Goal: Information Seeking & Learning: Learn about a topic

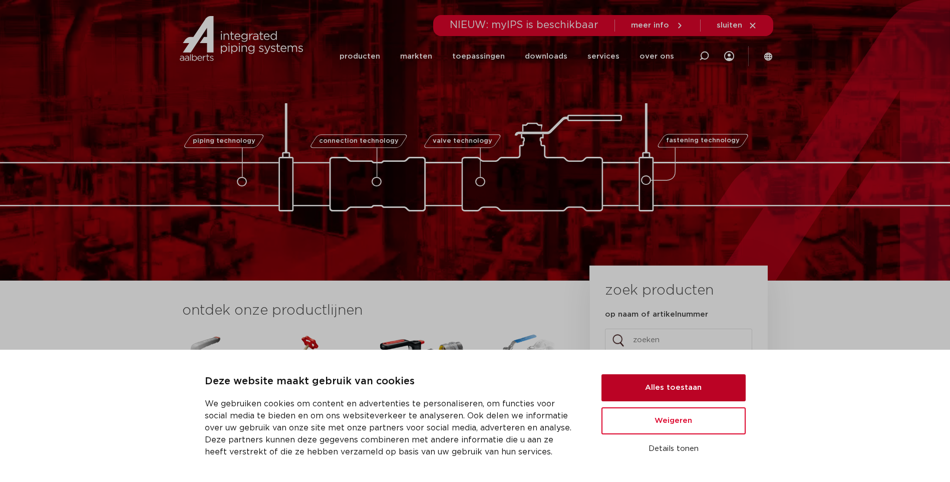
click at [663, 380] on button "Alles toestaan" at bounding box center [674, 387] width 144 height 27
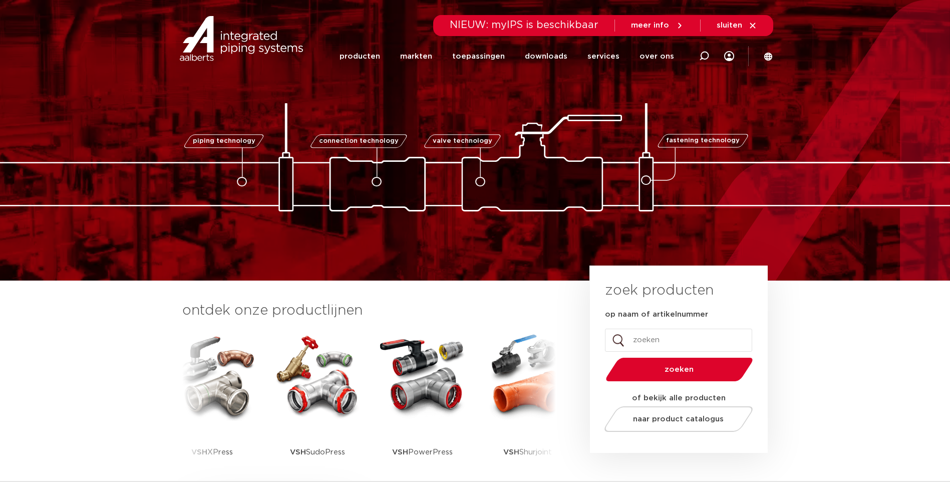
click at [667, 340] on input "op naam of artikelnummer" at bounding box center [678, 340] width 147 height 23
type input "vorstvrije buitenkraan"
click at [602, 357] on button "zoeken" at bounding box center [679, 370] width 155 height 26
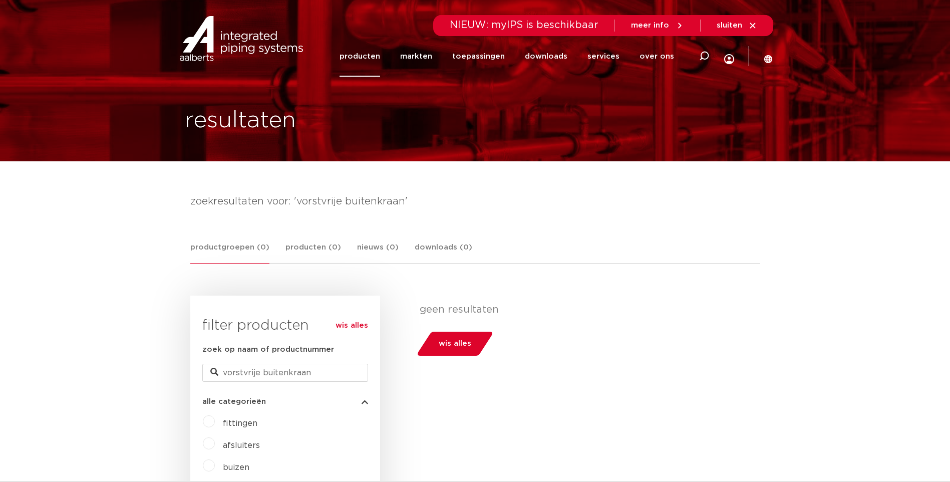
click at [366, 55] on link "producten" at bounding box center [360, 56] width 41 height 41
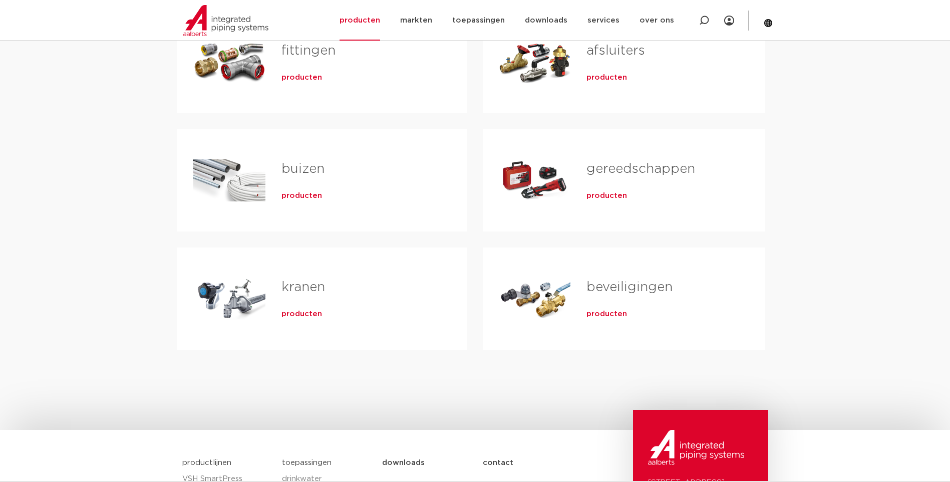
scroll to position [244, 0]
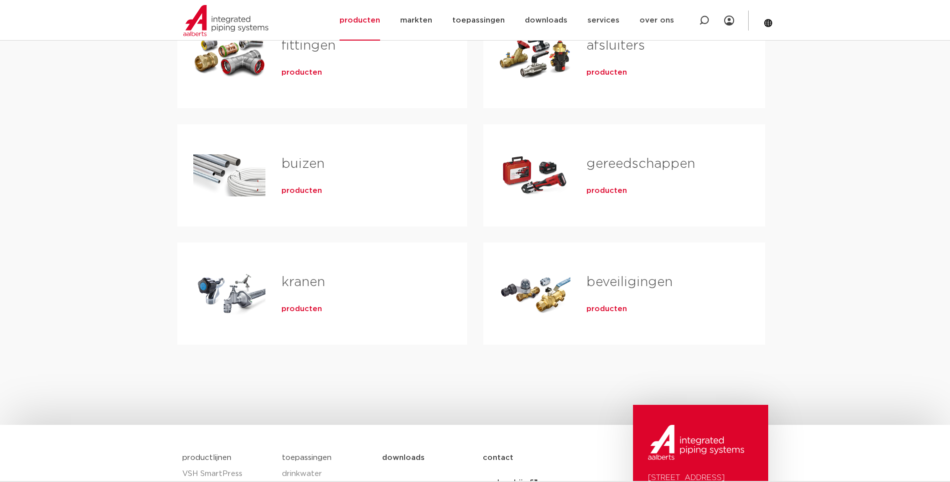
click at [349, 270] on div "kranen producten" at bounding box center [359, 294] width 186 height 70
click at [302, 313] on span "producten" at bounding box center [302, 309] width 41 height 10
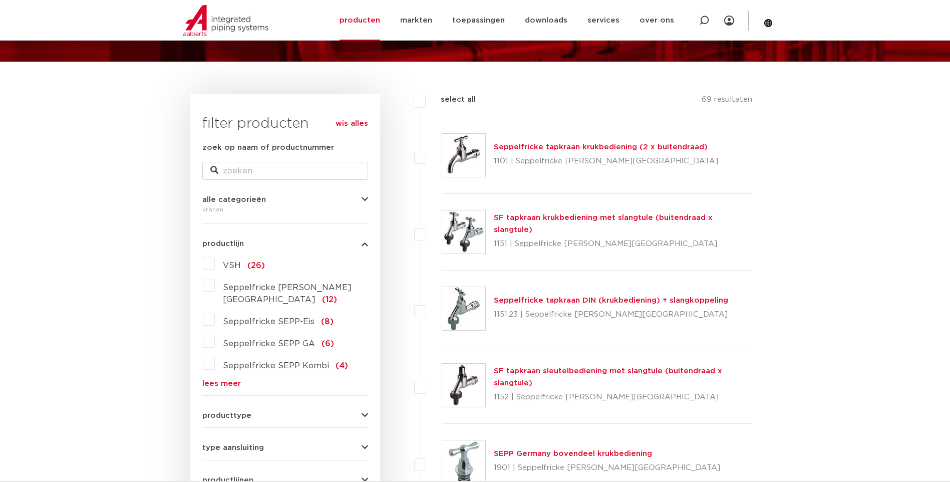
scroll to position [100, 0]
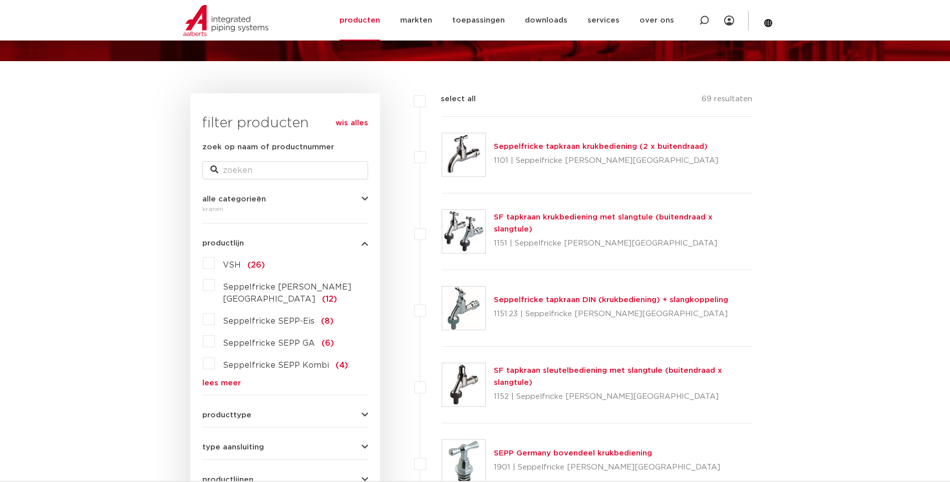
click at [361, 409] on form "zoek op naam of productnummer alle categorieën kranen fittingen afsluiters buiz…" at bounding box center [285, 380] width 166 height 479
click at [365, 411] on icon "button" at bounding box center [365, 415] width 7 height 8
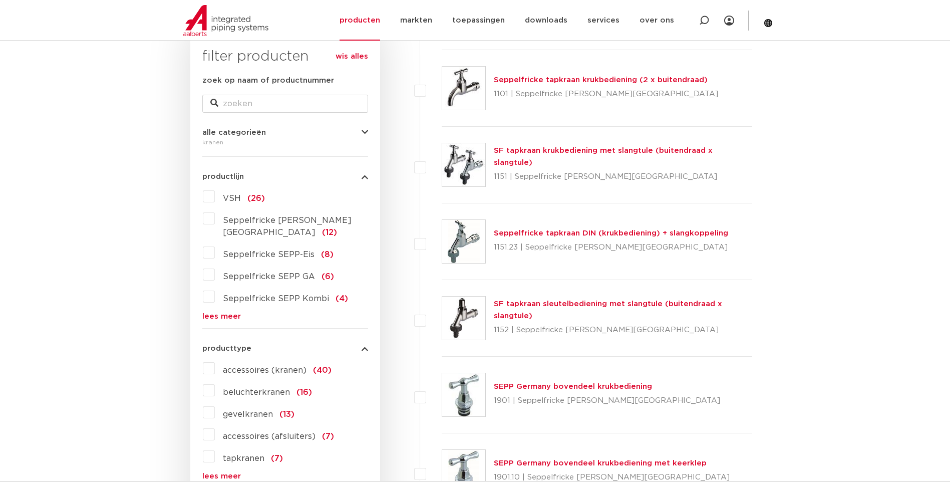
scroll to position [174, 0]
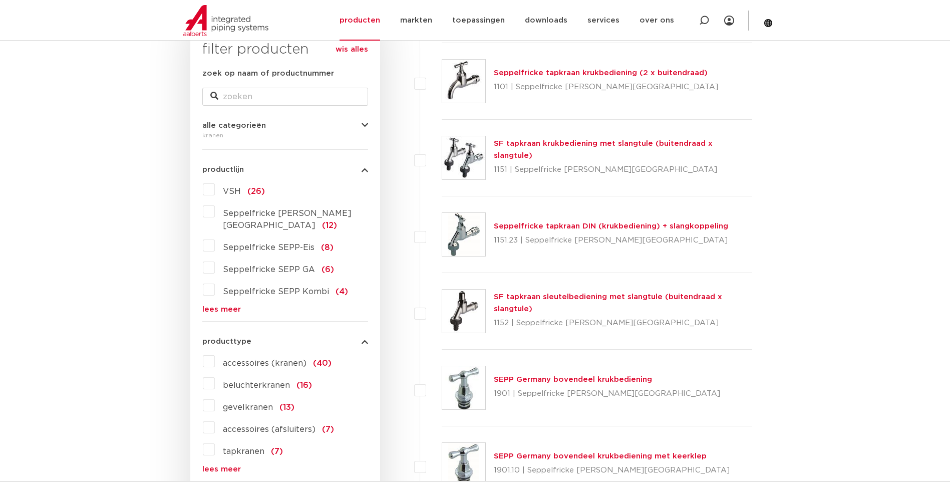
click at [364, 335] on div "producttype accessoires (kranen) (40) beluchterkranen (16) gevelkranen (13) acc…" at bounding box center [285, 401] width 166 height 143
click at [365, 338] on icon "button" at bounding box center [365, 342] width 7 height 8
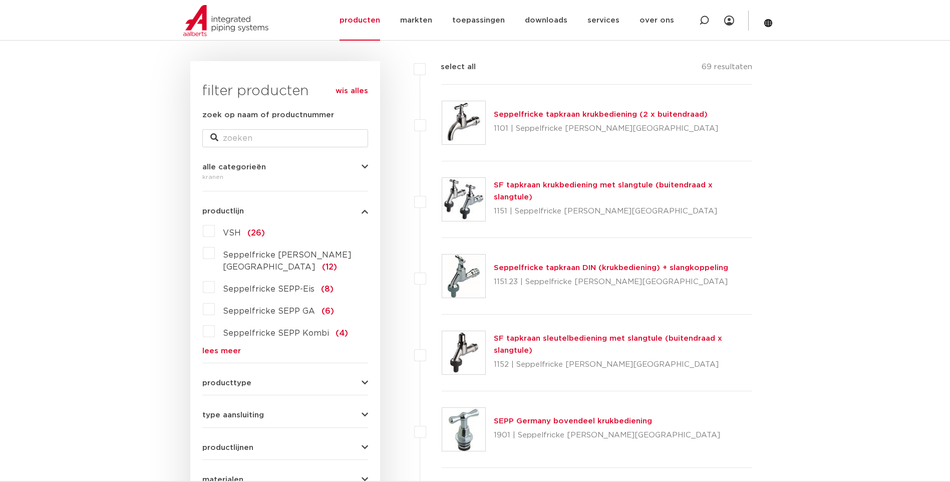
scroll to position [134, 0]
click at [215, 278] on label "Seppelfricke SEPP-Eis (8)" at bounding box center [274, 286] width 119 height 16
click at [0, 0] on input "Seppelfricke SEPP-Eis (8)" at bounding box center [0, 0] width 0 height 0
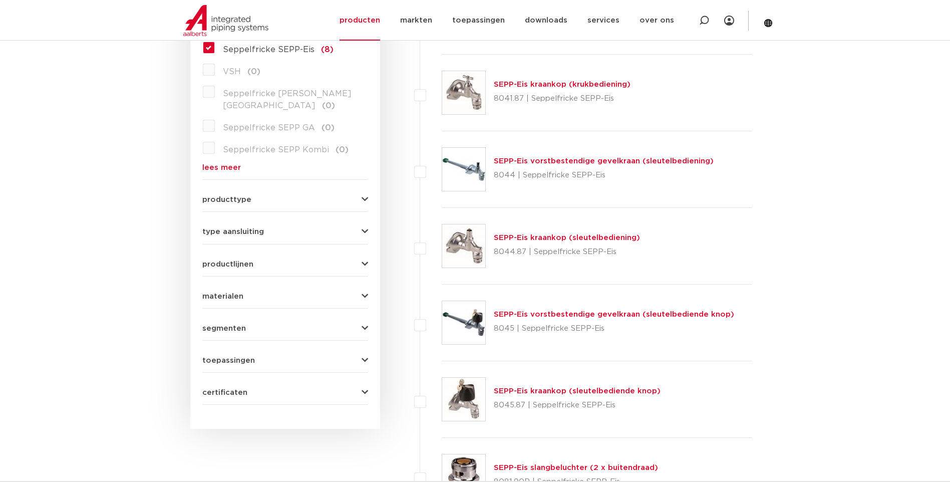
scroll to position [348, 0]
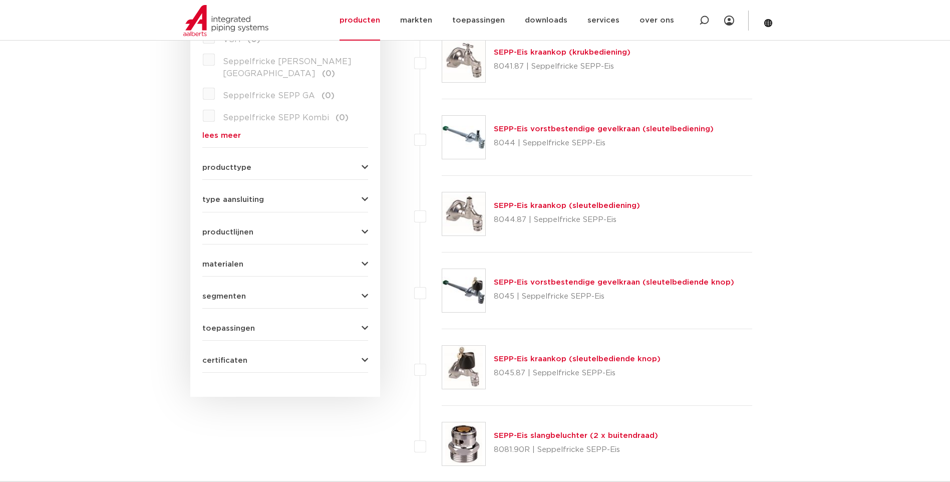
click at [619, 280] on link "SEPP-Eis vorstbestendige gevelkraan (sleutelbediende knop)" at bounding box center [614, 283] width 240 height 8
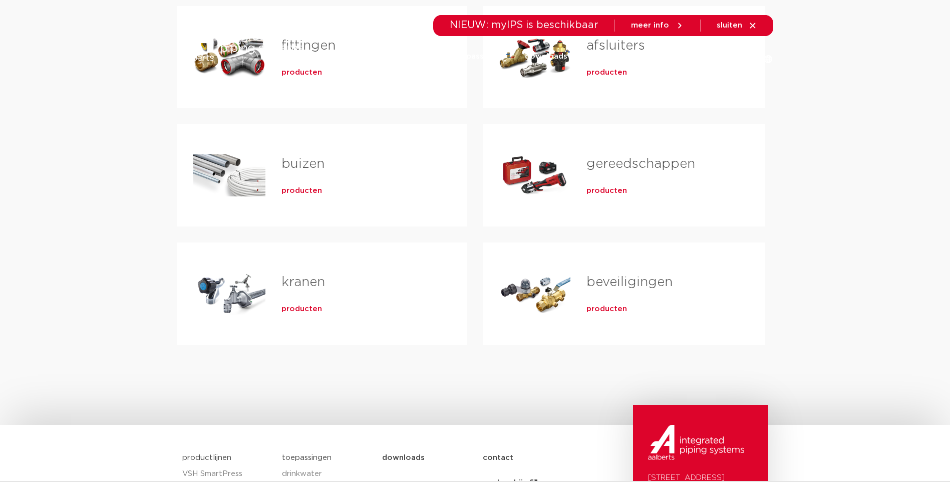
click at [291, 307] on span "producten" at bounding box center [302, 309] width 41 height 10
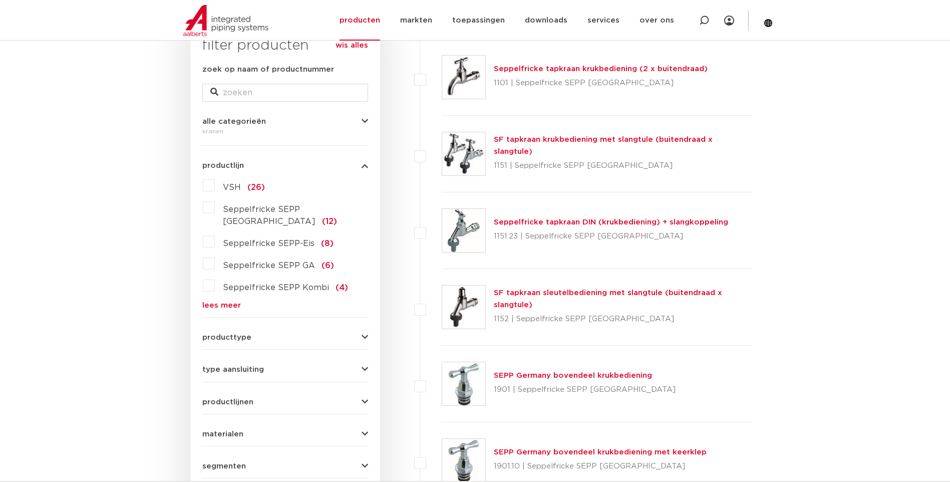
scroll to position [177, 0]
click at [226, 302] on link "lees meer" at bounding box center [285, 306] width 166 height 8
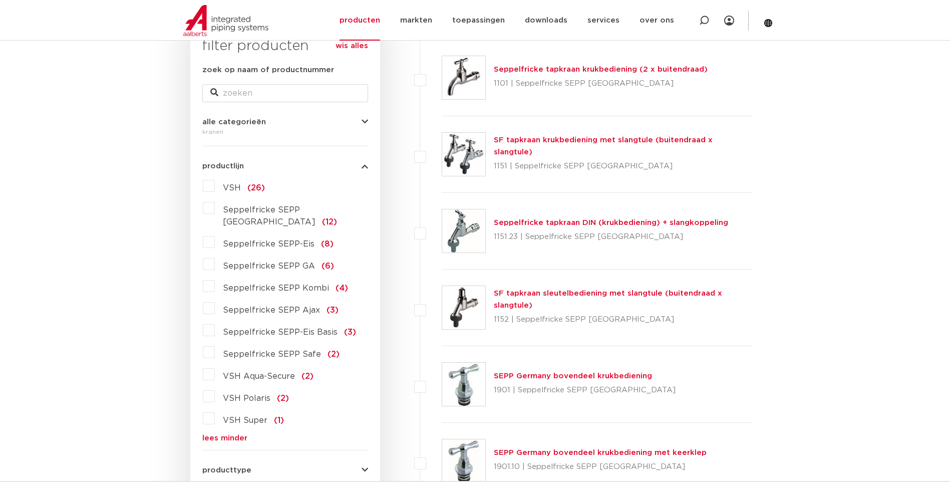
click at [215, 322] on label "Seppelfricke SEPP-Eis Basis (3)" at bounding box center [285, 330] width 141 height 16
click at [0, 0] on input "Seppelfricke SEPP-Eis Basis (3)" at bounding box center [0, 0] width 0 height 0
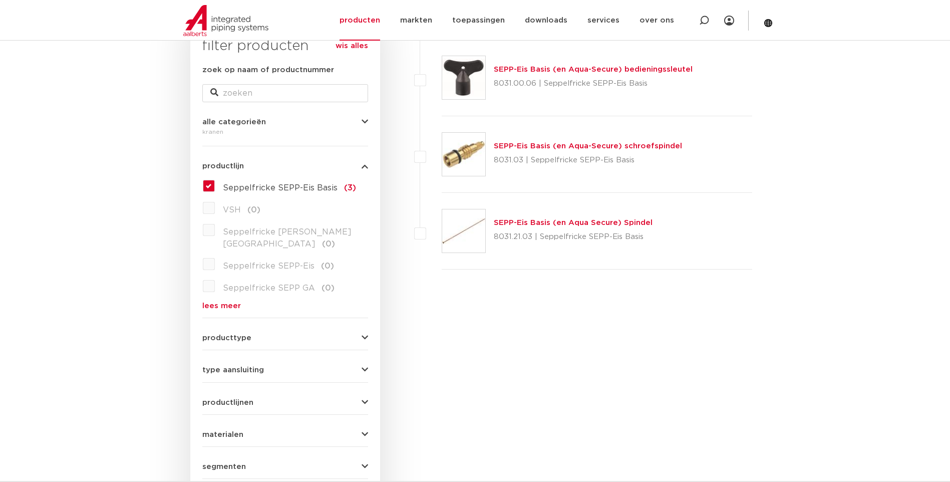
click at [215, 180] on label "Seppelfricke SEPP-Eis Basis (3)" at bounding box center [285, 186] width 141 height 16
click at [0, 0] on input "Seppelfricke SEPP-Eis Basis (3)" at bounding box center [0, 0] width 0 height 0
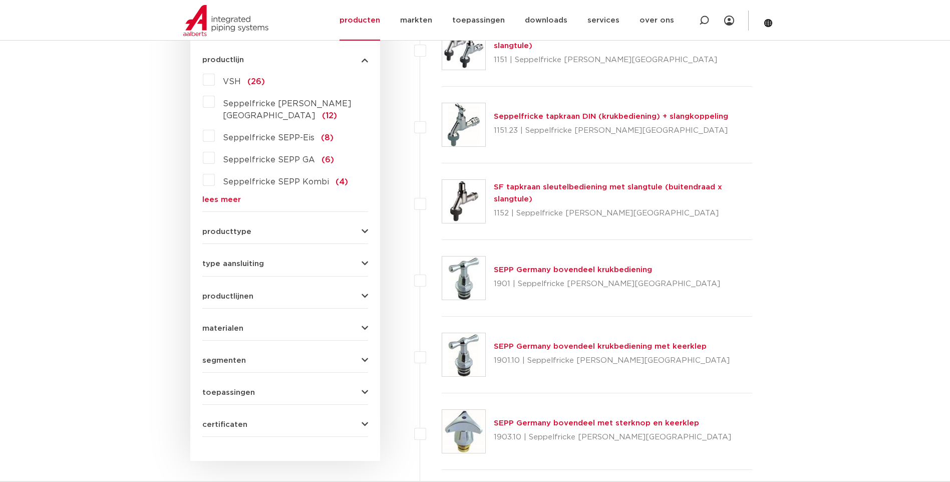
scroll to position [284, 0]
click at [320, 380] on div "toepassingen drinkwater (69) droge blusleiding (1)" at bounding box center [285, 388] width 166 height 16
click at [362, 388] on icon "button" at bounding box center [365, 392] width 7 height 8
click at [364, 356] on icon "button" at bounding box center [365, 360] width 7 height 8
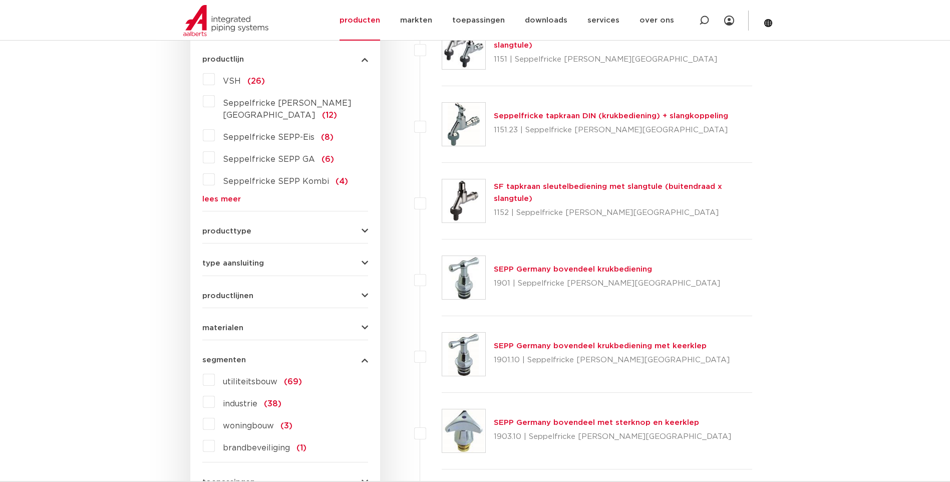
click at [261, 422] on span "woningbouw" at bounding box center [248, 426] width 51 height 8
click at [0, 0] on input "woningbouw (3)" at bounding box center [0, 0] width 0 height 0
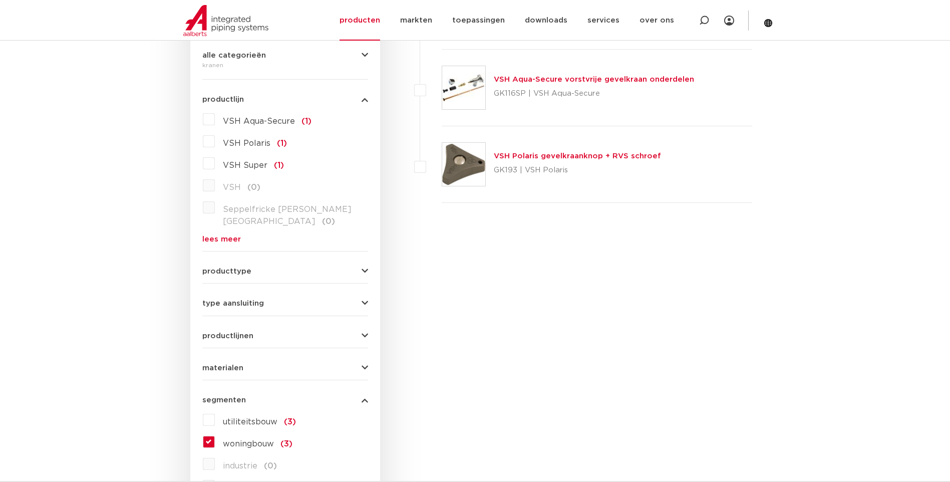
scroll to position [248, 0]
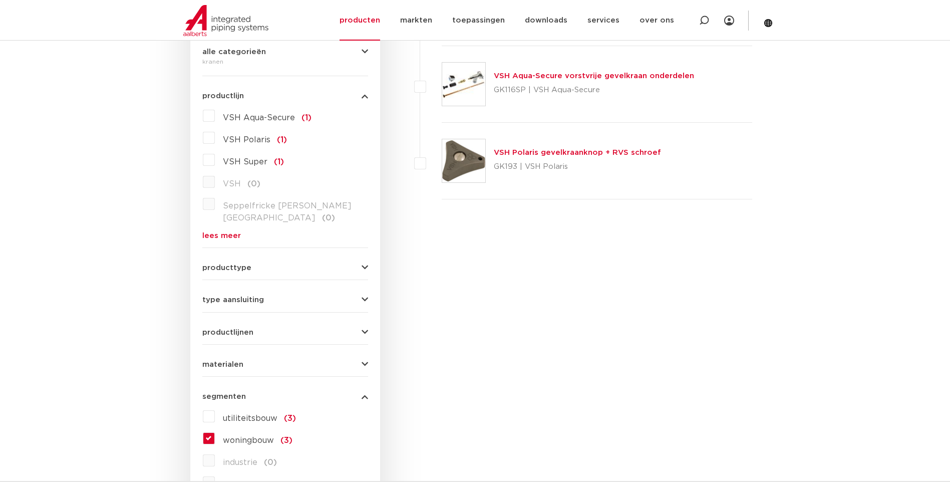
click at [239, 436] on span "woningbouw" at bounding box center [248, 440] width 51 height 8
click at [0, 0] on input "woningbouw (3)" at bounding box center [0, 0] width 0 height 0
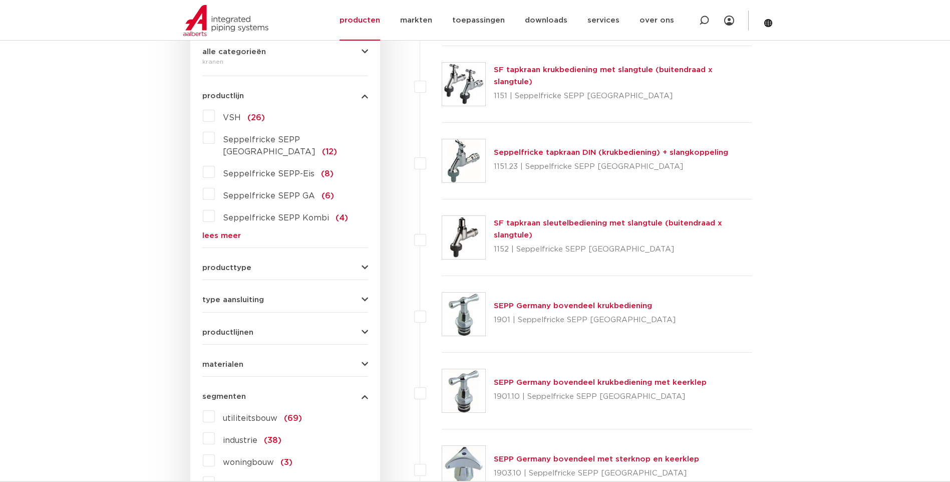
scroll to position [248, 0]
click at [215, 164] on label "Seppelfricke SEPP-Eis (8)" at bounding box center [274, 172] width 119 height 16
click at [0, 0] on input "Seppelfricke SEPP-Eis (8)" at bounding box center [0, 0] width 0 height 0
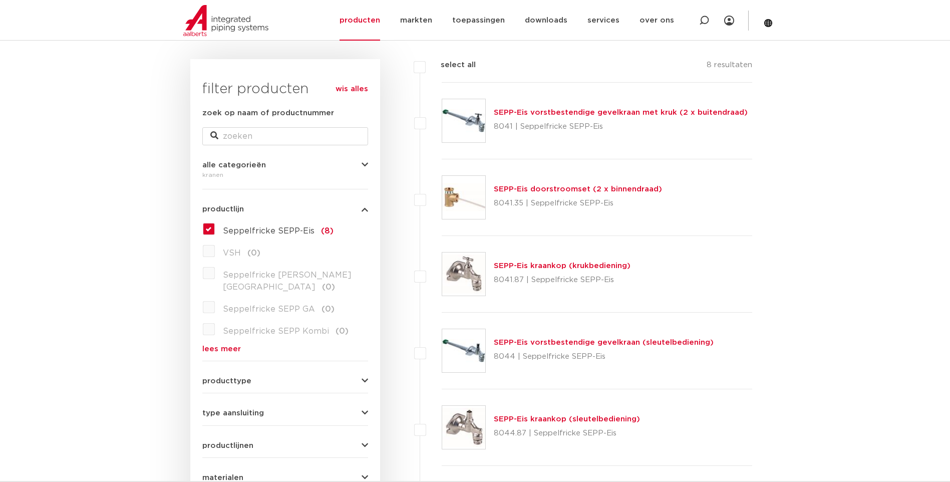
scroll to position [131, 0]
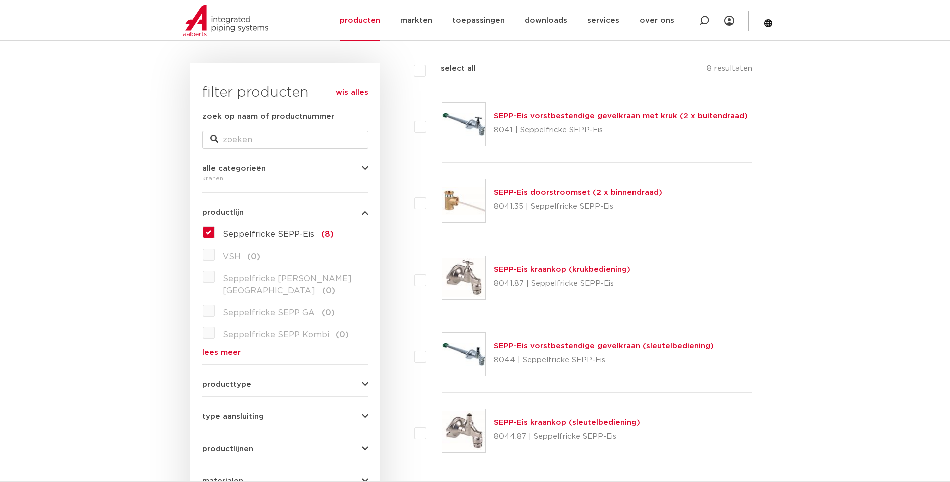
click at [215, 233] on label "Seppelfricke SEPP-Eis (8)" at bounding box center [274, 232] width 119 height 16
click at [0, 0] on input "Seppelfricke SEPP-Eis (8)" at bounding box center [0, 0] width 0 height 0
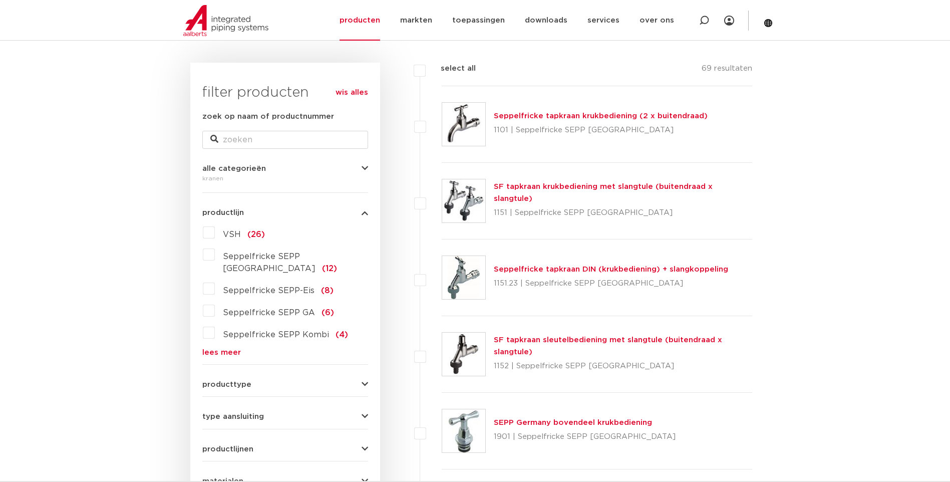
scroll to position [131, 0]
click at [242, 349] on link "lees meer" at bounding box center [285, 353] width 166 height 8
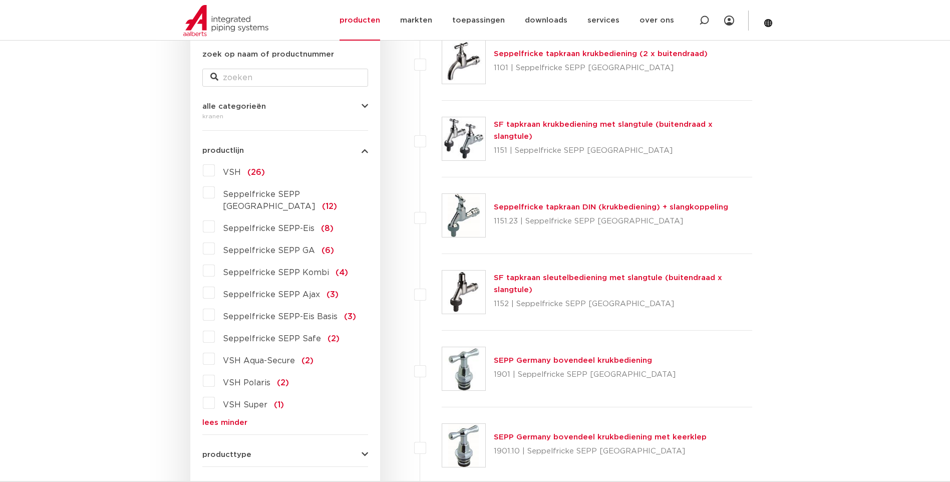
scroll to position [194, 0]
click at [215, 349] on label "VSH Aqua-Secure (2)" at bounding box center [264, 357] width 99 height 16
click at [0, 0] on input "VSH Aqua-Secure (2)" at bounding box center [0, 0] width 0 height 0
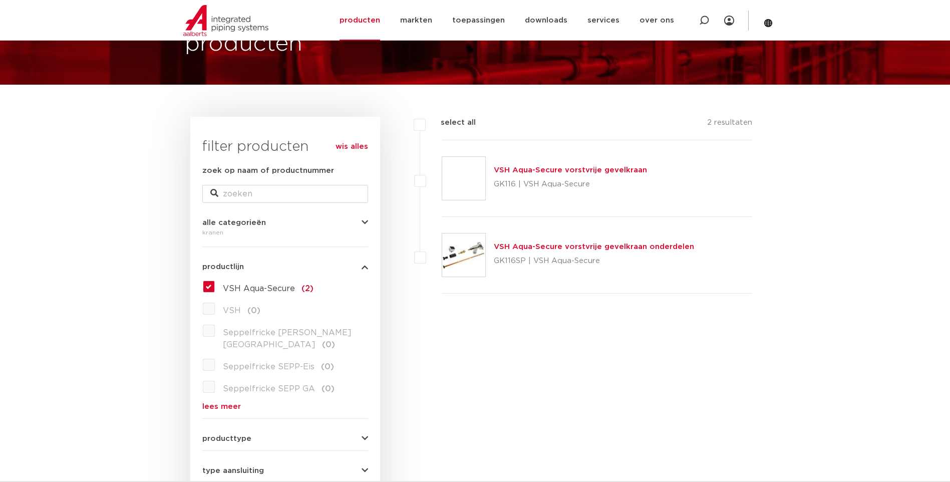
scroll to position [31, 0]
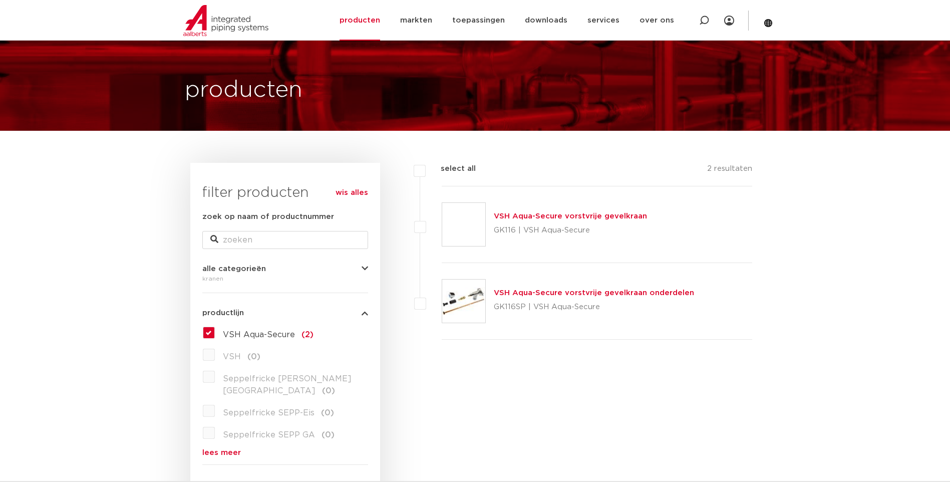
click at [535, 217] on link "VSH Aqua-Secure vorstvrije gevelkraan" at bounding box center [570, 216] width 153 height 8
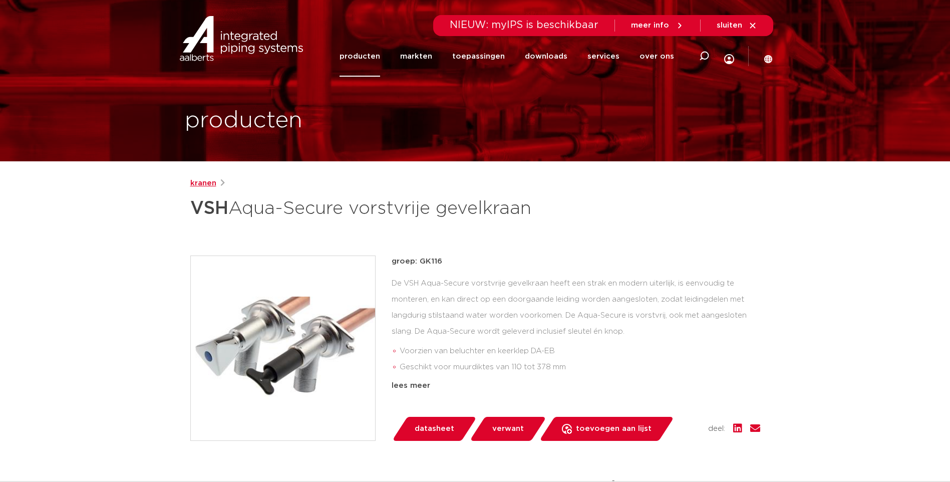
click at [203, 181] on link "kranen" at bounding box center [203, 183] width 26 height 12
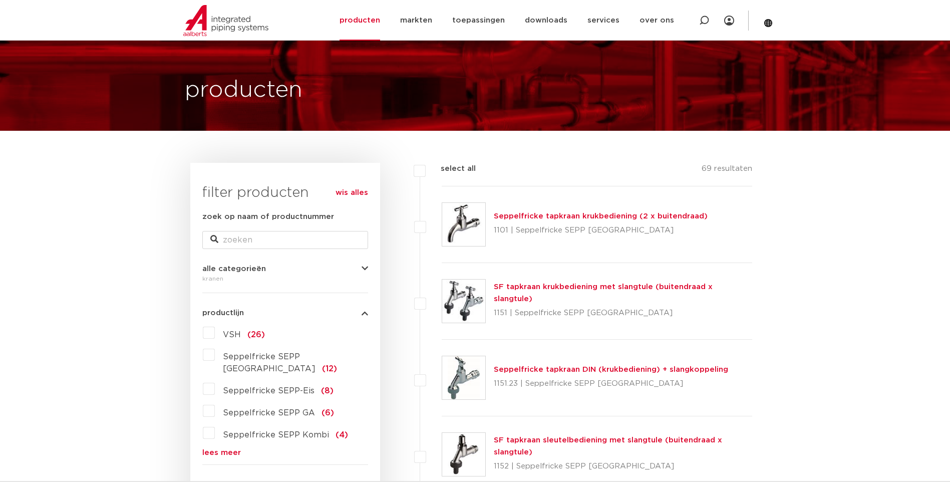
click at [215, 381] on label "Seppelfricke SEPP-Eis (8)" at bounding box center [274, 389] width 119 height 16
click at [0, 0] on input "Seppelfricke SEPP-Eis (8)" at bounding box center [0, 0] width 0 height 0
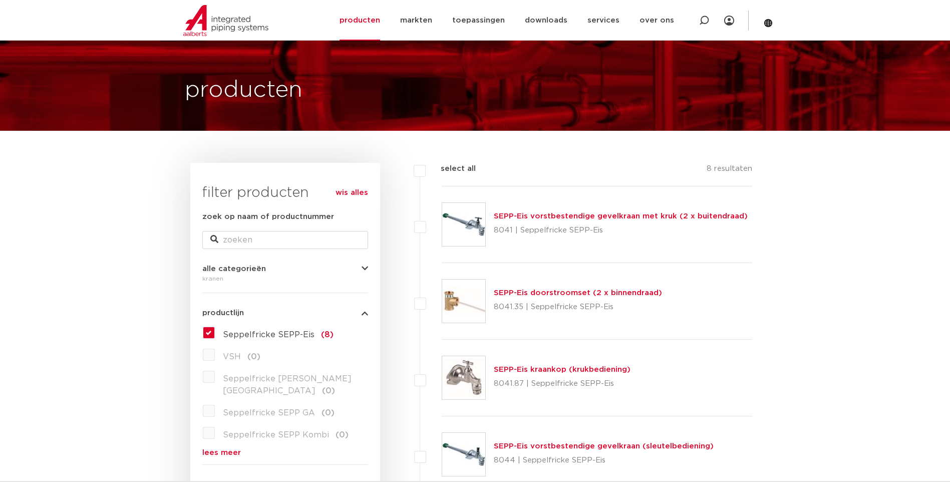
click at [550, 214] on link "SEPP-Eis vorstbestendige gevelkraan met kruk (2 x buitendraad)" at bounding box center [621, 216] width 254 height 8
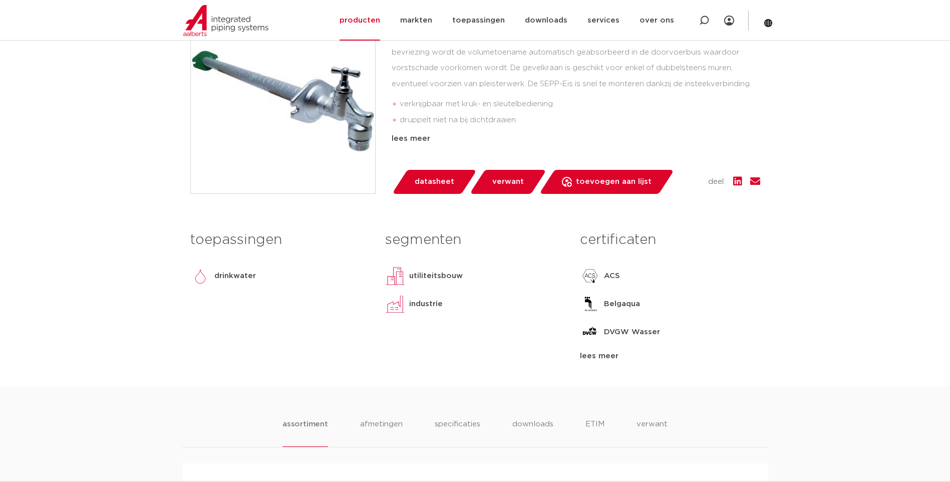
scroll to position [267, 0]
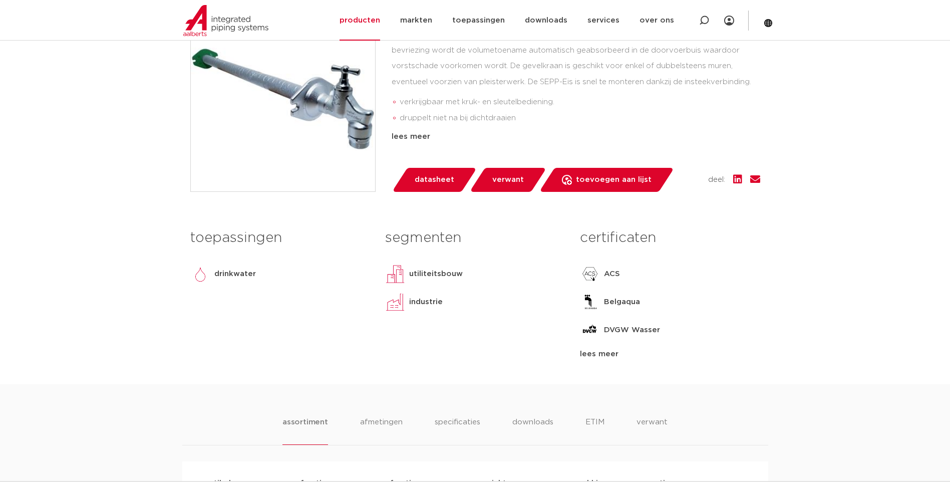
click at [599, 349] on div "lees meer" at bounding box center [670, 354] width 180 height 12
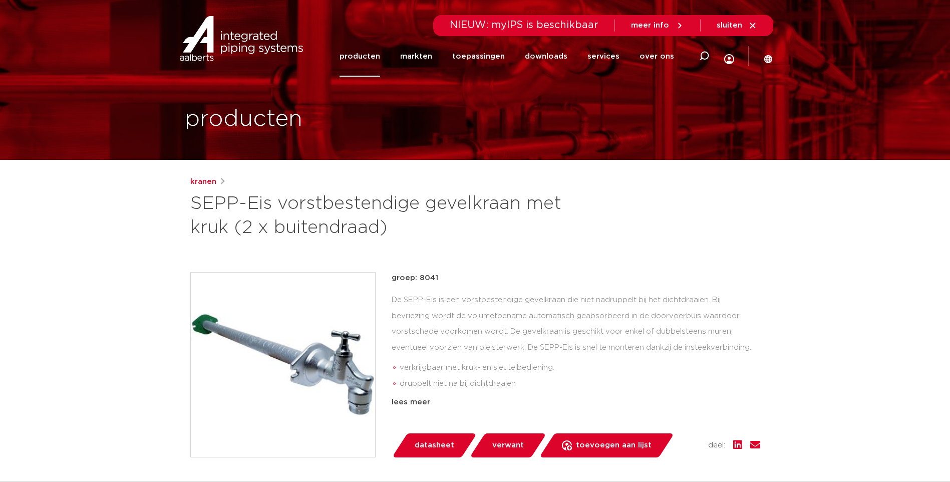
scroll to position [0, 0]
